Goal: Task Accomplishment & Management: Use online tool/utility

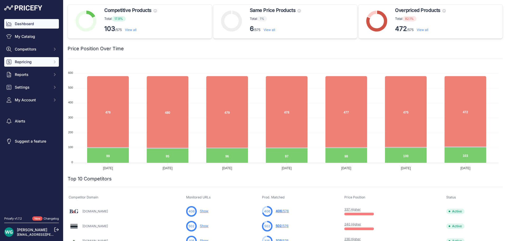
click at [42, 61] on span "Repricing" at bounding box center [32, 61] width 35 height 5
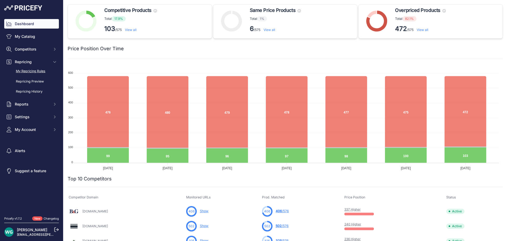
click at [36, 71] on link "My Repricing Rules" at bounding box center [31, 71] width 55 height 9
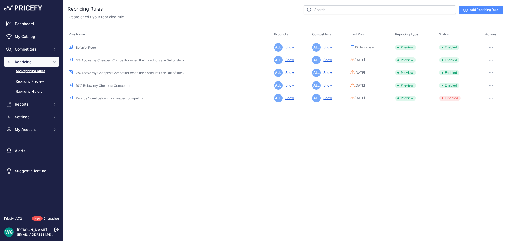
click at [493, 48] on button "button" at bounding box center [491, 47] width 11 height 7
click at [482, 74] on button "Reprice Now" at bounding box center [485, 75] width 34 height 8
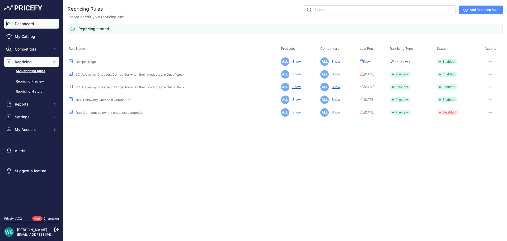
click at [43, 20] on link "Dashboard" at bounding box center [31, 24] width 55 height 10
